Goal: Leave review/rating

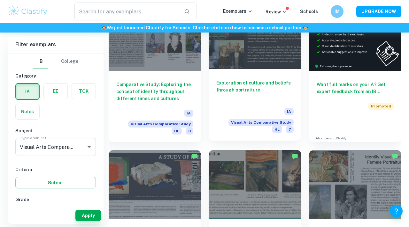
scroll to position [176, 0]
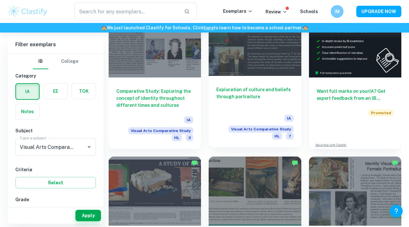
click at [269, 88] on h6 "Exploration of culture and beliefs through portraiture" at bounding box center [254, 96] width 77 height 21
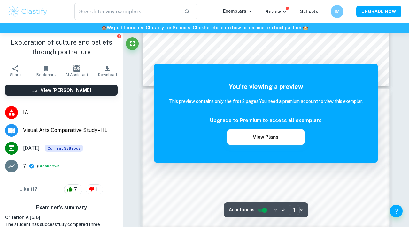
scroll to position [135, 0]
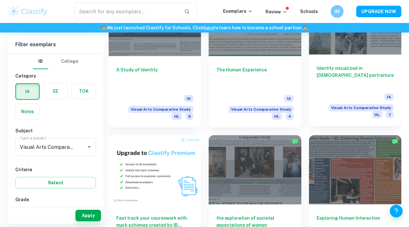
scroll to position [347, 0]
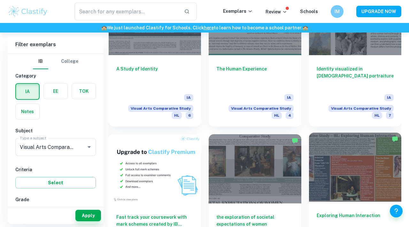
click at [351, 169] on div at bounding box center [355, 167] width 92 height 69
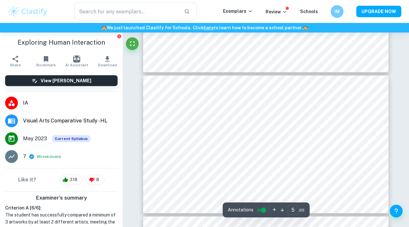
scroll to position [774, 0]
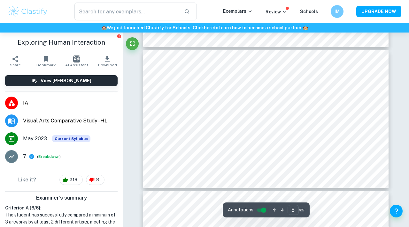
type input "6"
